Goal: Check status

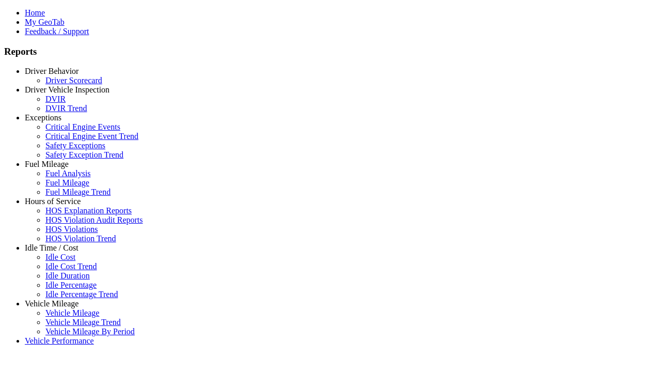
click at [59, 205] on link "Hours of Service" at bounding box center [53, 201] width 56 height 9
click at [67, 215] on link "HOS Explanation Reports" at bounding box center [88, 210] width 86 height 9
type input "**********"
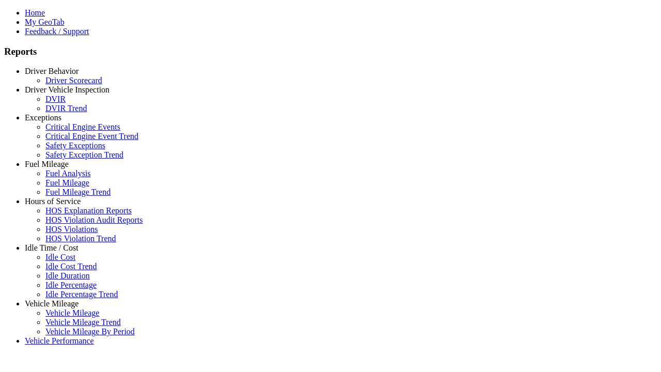
type input "*********"
